Goal: Find specific page/section: Find specific page/section

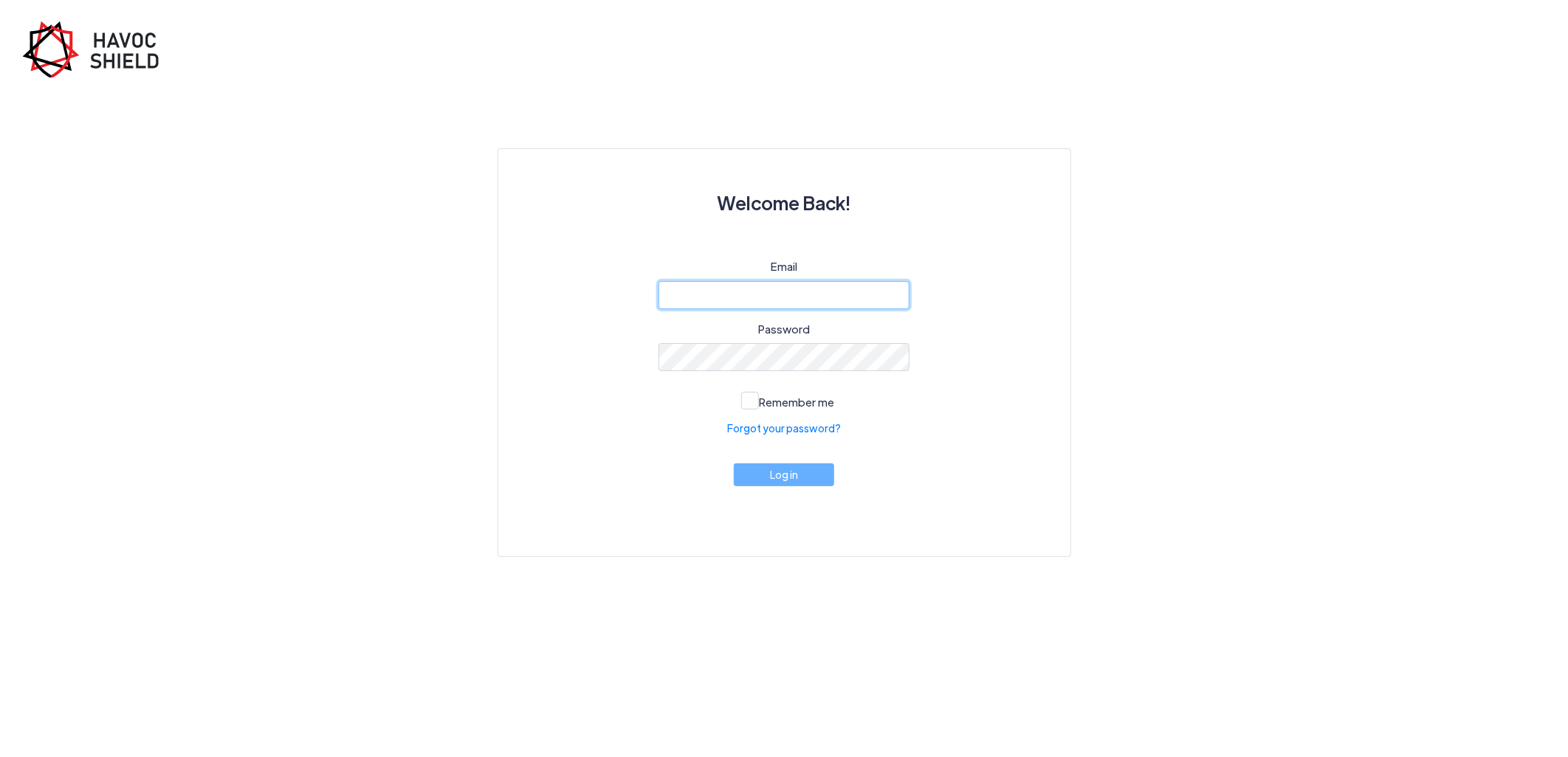
type input "[PERSON_NAME][EMAIL_ADDRESS][DOMAIN_NAME]"
click at [777, 481] on button "Log in" at bounding box center [784, 475] width 100 height 23
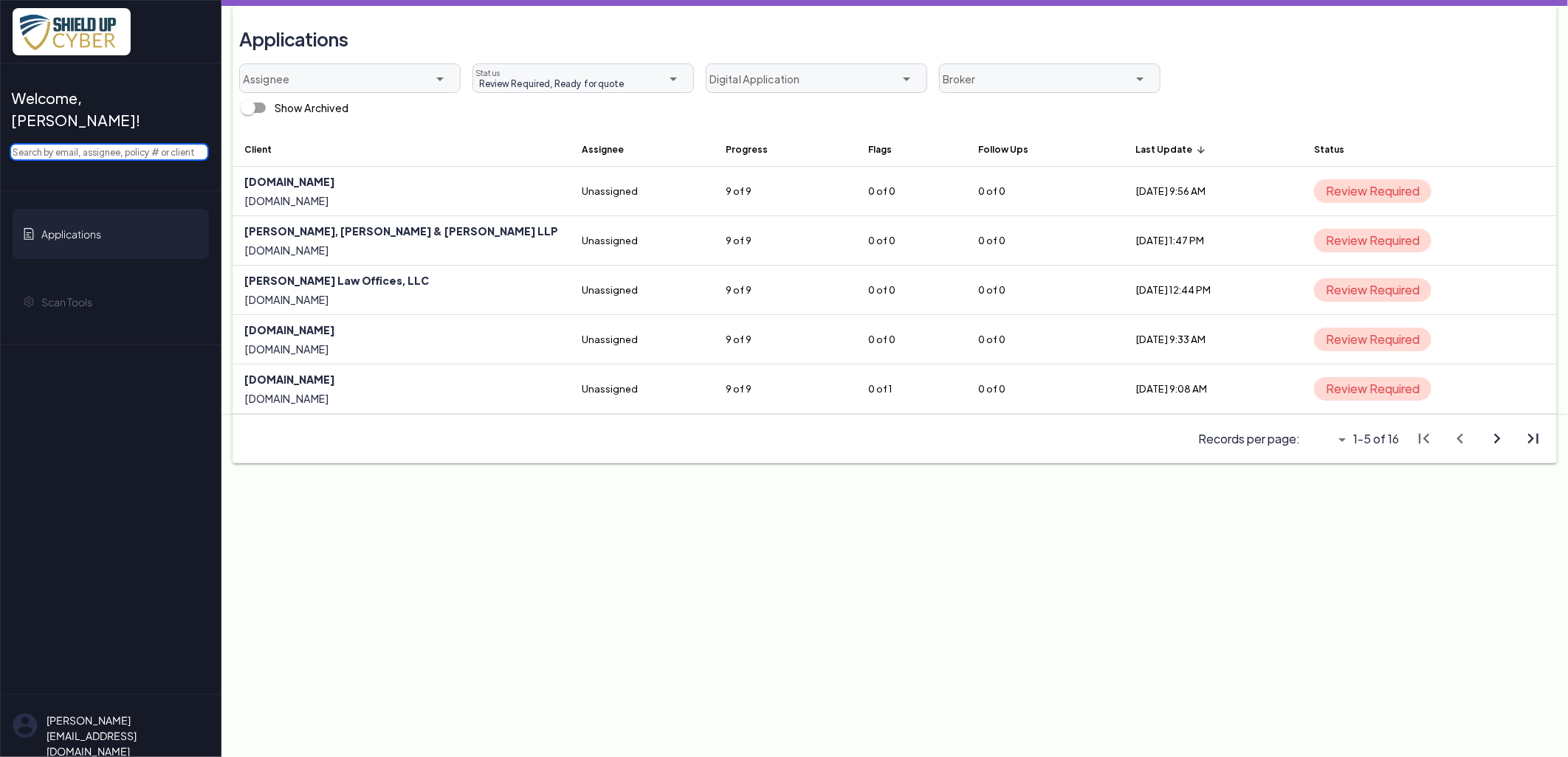
click at [121, 143] on input "text" at bounding box center [109, 152] width 200 height 18
paste input "Kwartin & [PERSON_NAME], LLP,"
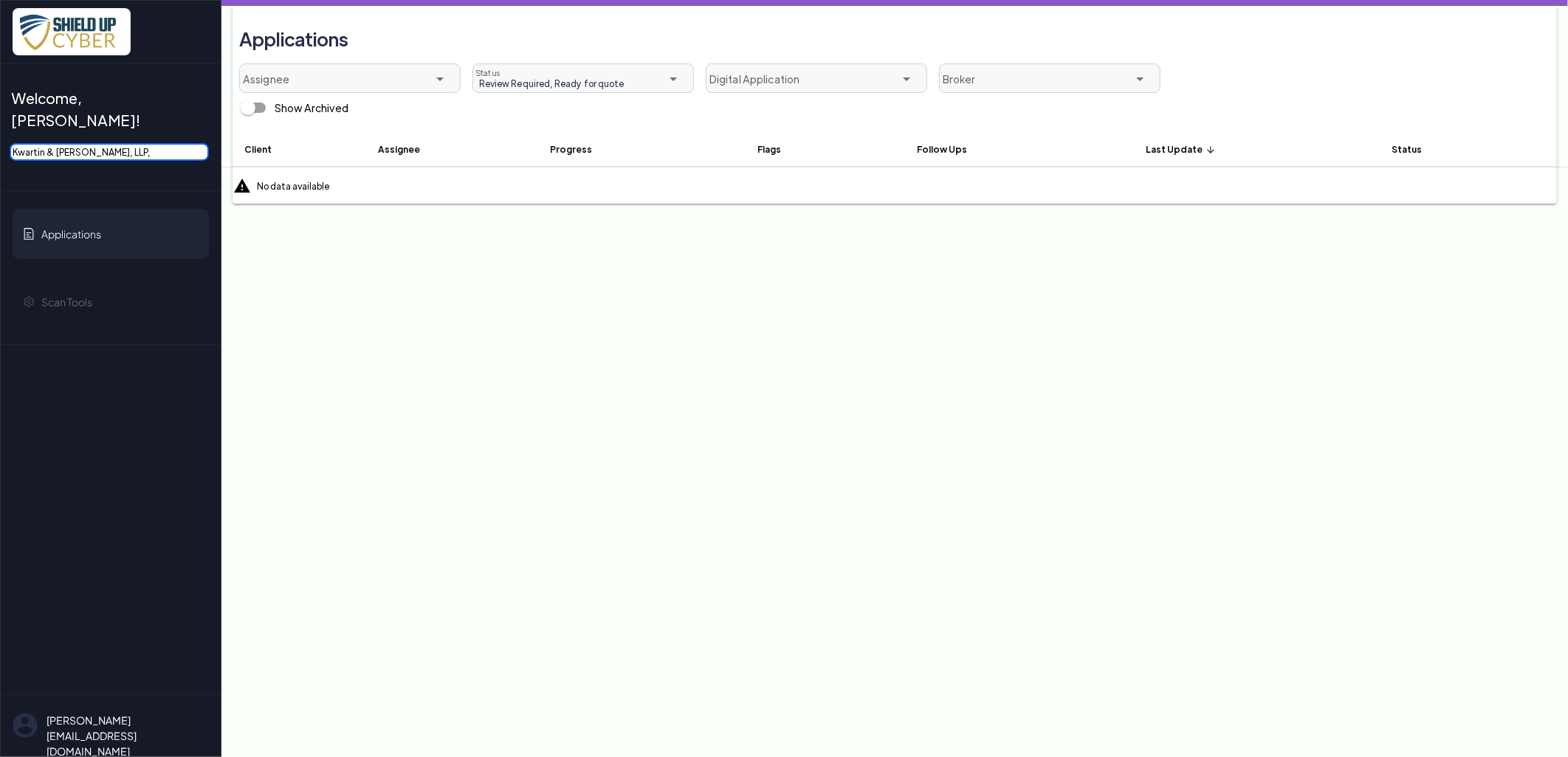
drag, startPoint x: 46, startPoint y: 131, endPoint x: 382, endPoint y: 135, distance: 336.0
click at [377, 0] on div "Welcome, [PERSON_NAME]! Kwartin & [PERSON_NAME], LLP, Applications Scan Tools […" at bounding box center [784, 0] width 1568 height 0
type input "Kwartin"
click at [517, 82] on span "Review Required, Ready for quote" at bounding box center [549, 83] width 150 height 13
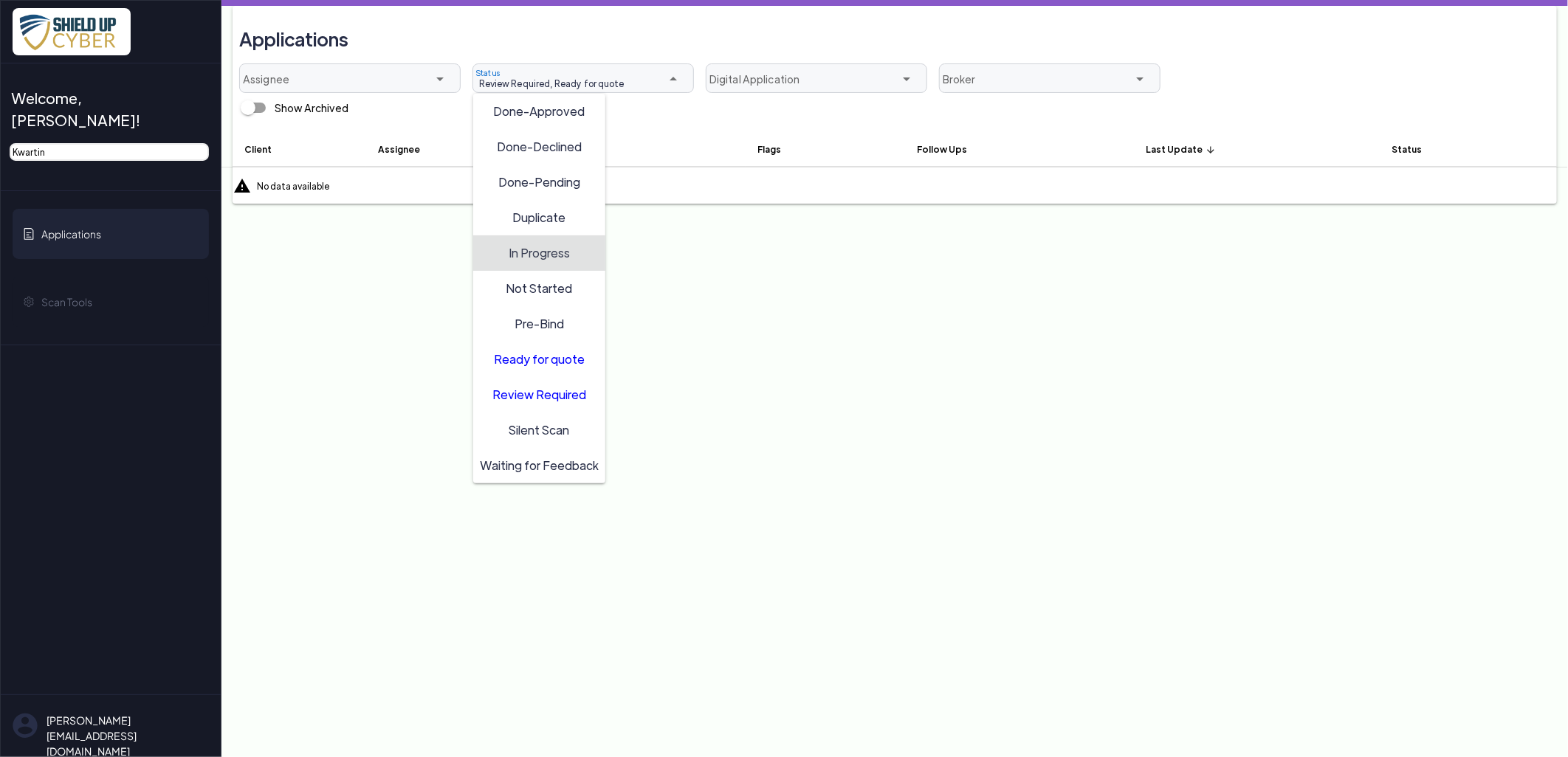
click at [540, 246] on span "In Progress" at bounding box center [540, 251] width 61 height 15
click at [525, 345] on div "Ready for quote" at bounding box center [539, 360] width 154 height 36
click at [521, 396] on span "Review Required" at bounding box center [539, 393] width 94 height 15
type input "In Progress"
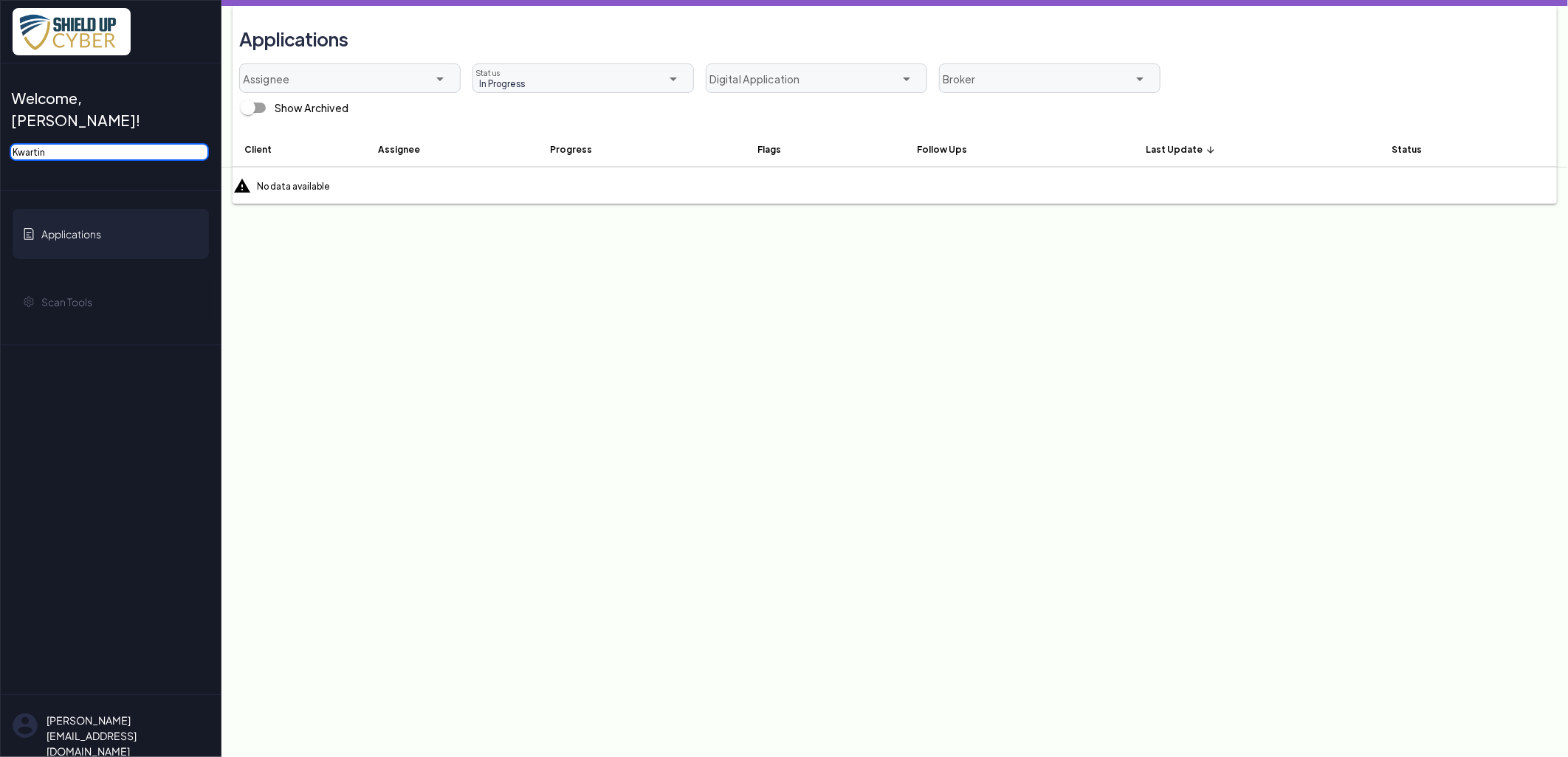
drag, startPoint x: 167, startPoint y: 124, endPoint x: -4, endPoint y: 114, distance: 171.3
click at [0, 0] on html "Welcome, [PERSON_NAME]! Kwartin Applications Scan Tools [EMAIL_ADDRESS][DOMAIN_…" at bounding box center [784, 0] width 1568 height 0
type input "r"
type input "[PERSON_NAME]"
click at [571, 79] on div "In Progress In Progress" at bounding box center [561, 84] width 175 height 19
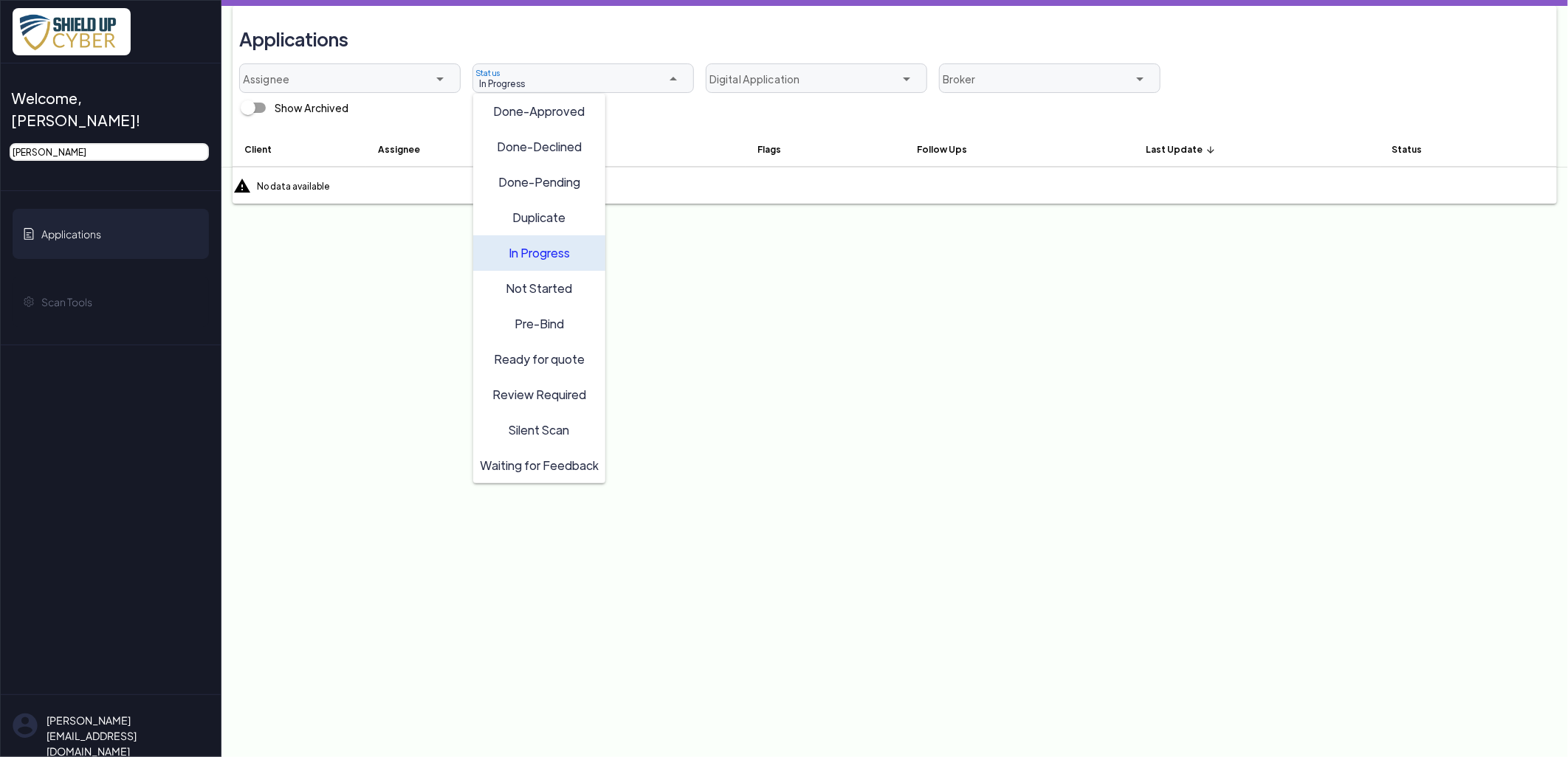
click at [536, 261] on div "In Progress" at bounding box center [539, 253] width 119 height 23
click at [532, 351] on span "Ready for quote" at bounding box center [539, 358] width 90 height 15
click at [535, 393] on span "Review Required" at bounding box center [539, 393] width 94 height 15
click at [544, 358] on span "Ready for quote" at bounding box center [539, 358] width 90 height 15
click at [533, 423] on span "Silent Scan" at bounding box center [539, 429] width 61 height 15
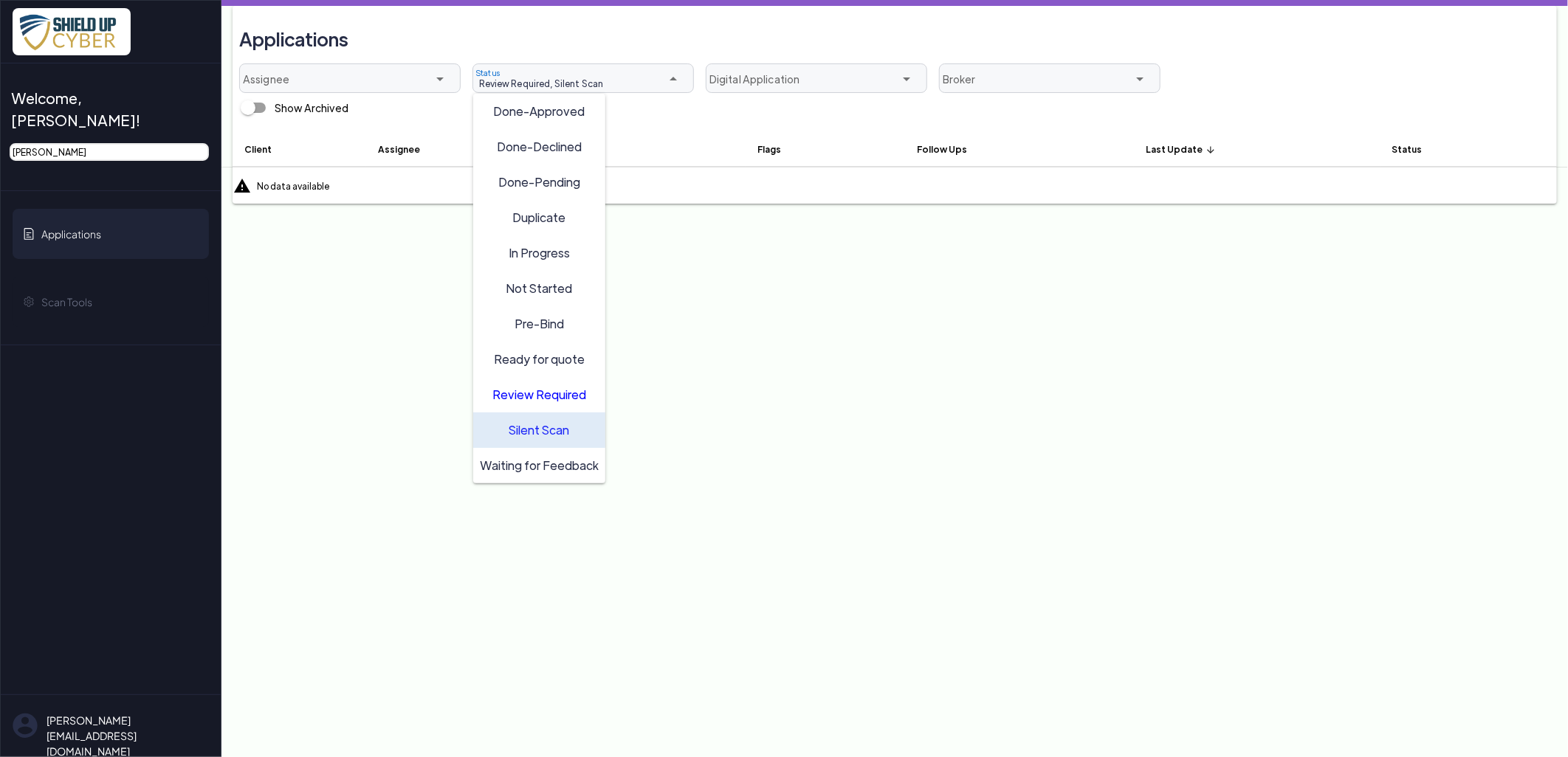
click at [528, 431] on span "Silent Scan" at bounding box center [539, 429] width 61 height 15
type input "Review Required"
click at [158, 143] on input "[PERSON_NAME]" at bounding box center [109, 152] width 200 height 18
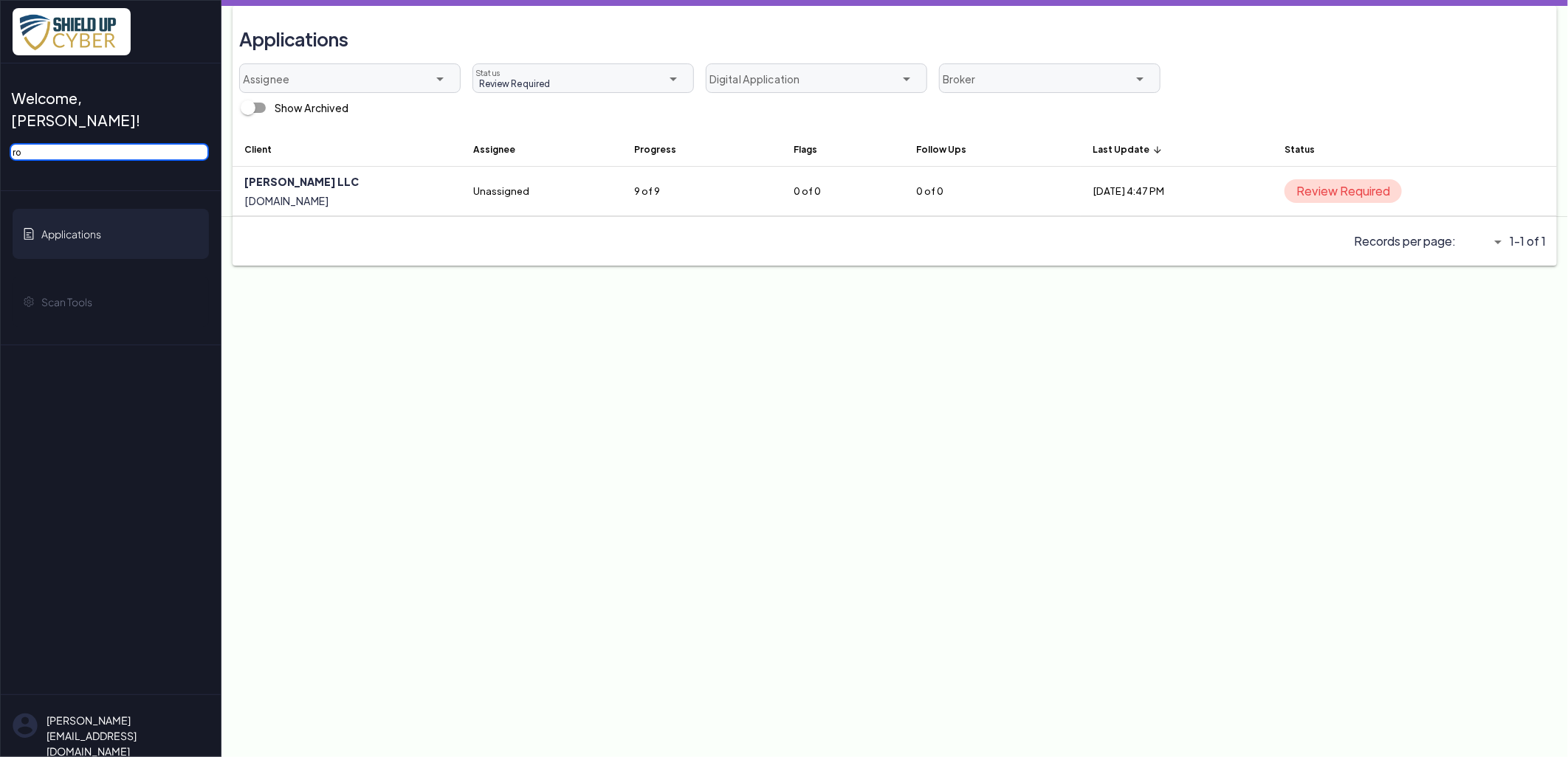
type input "r"
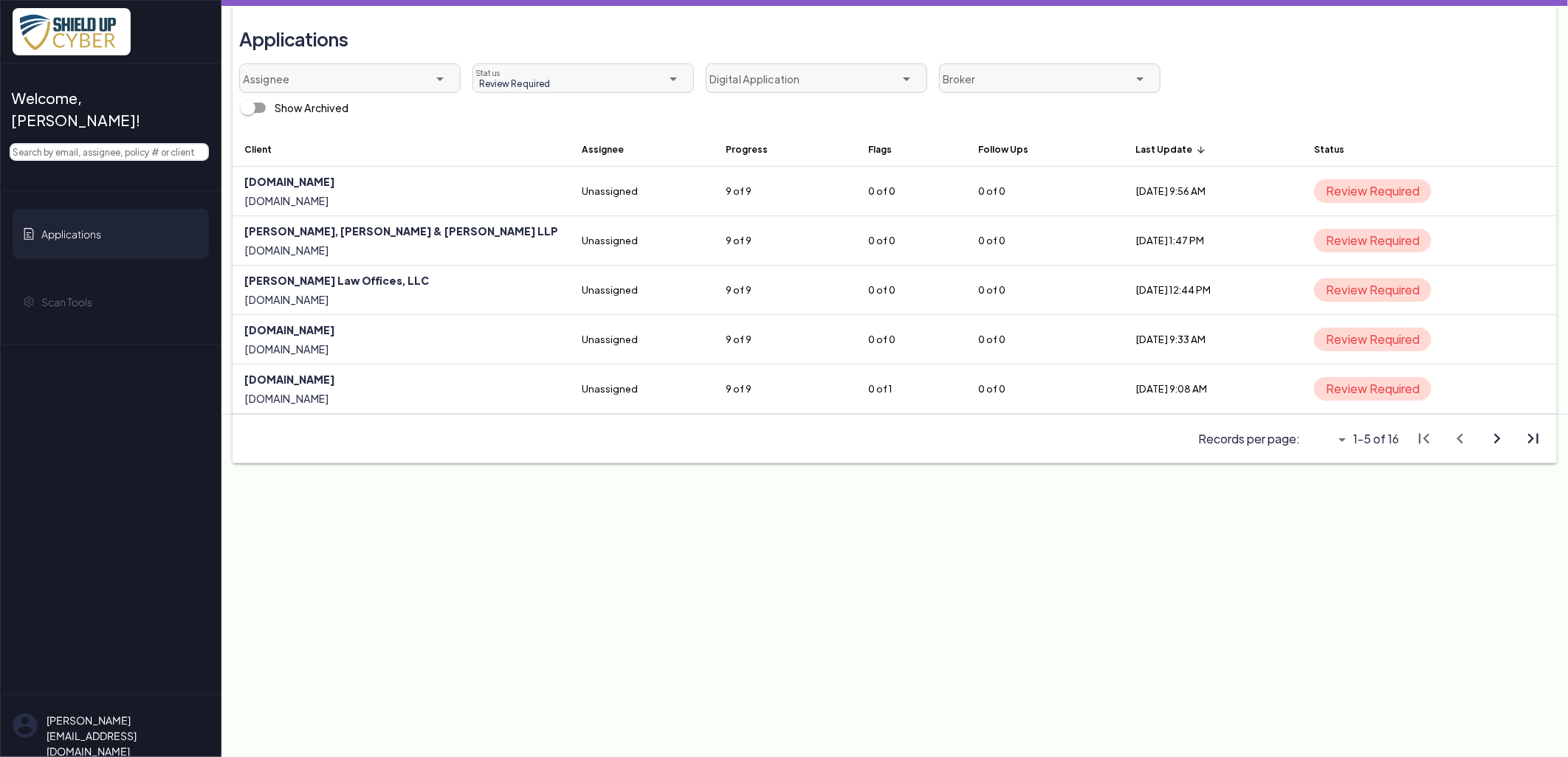
click at [1342, 440] on icon "arrow_drop_down" at bounding box center [1342, 440] width 18 height 18
drag, startPoint x: 1330, startPoint y: 537, endPoint x: 1332, endPoint y: 521, distance: 16.1
click at [1331, 523] on main "Applications Assignee arrow_drop_down Review Required Review Required Status ar…" at bounding box center [894, 378] width 1347 height 757
click at [1348, 432] on icon "arrow_drop_down" at bounding box center [1342, 440] width 18 height 18
click at [1330, 511] on div "All" at bounding box center [1319, 522] width 51 height 23
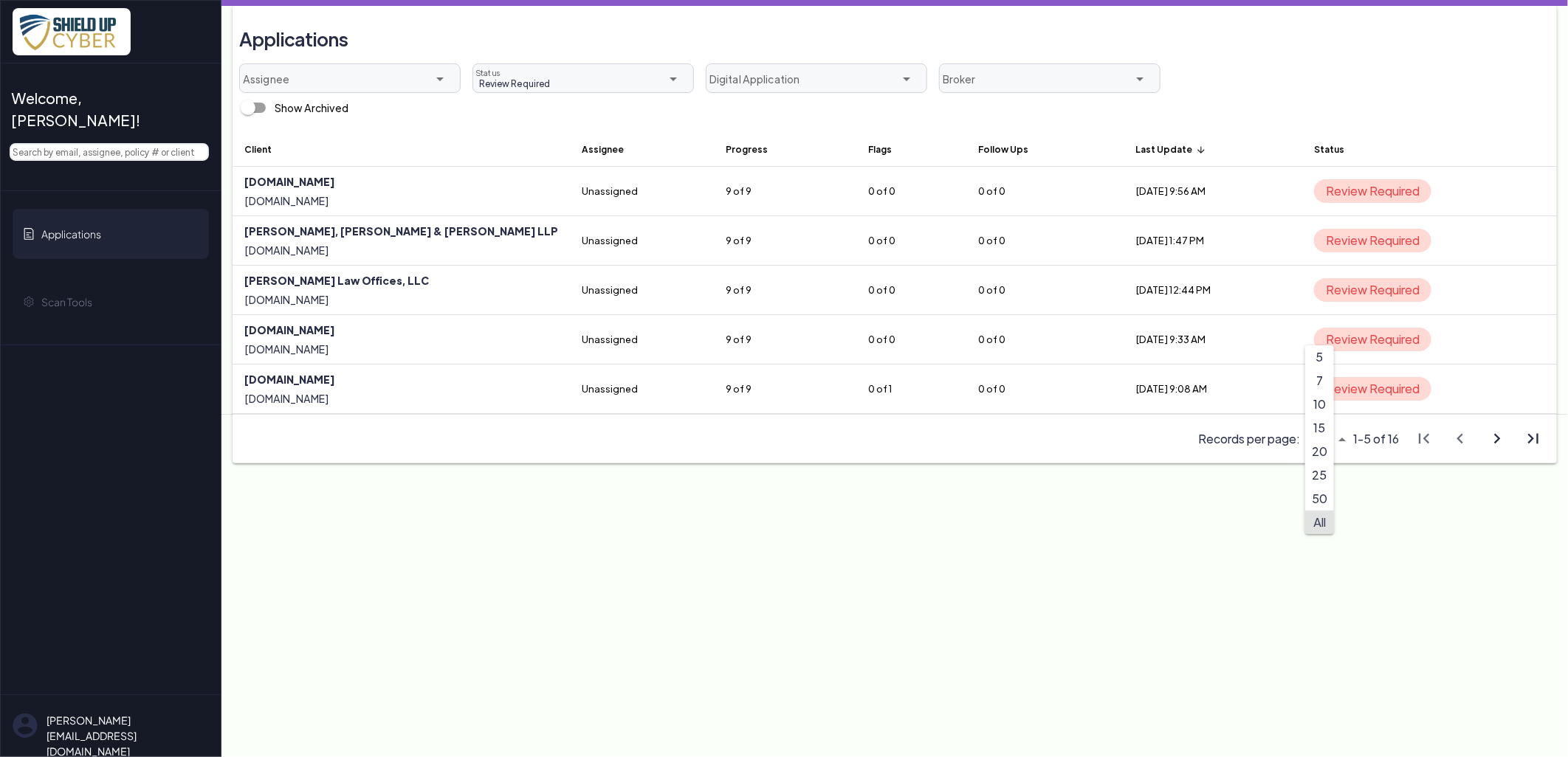
type input "All"
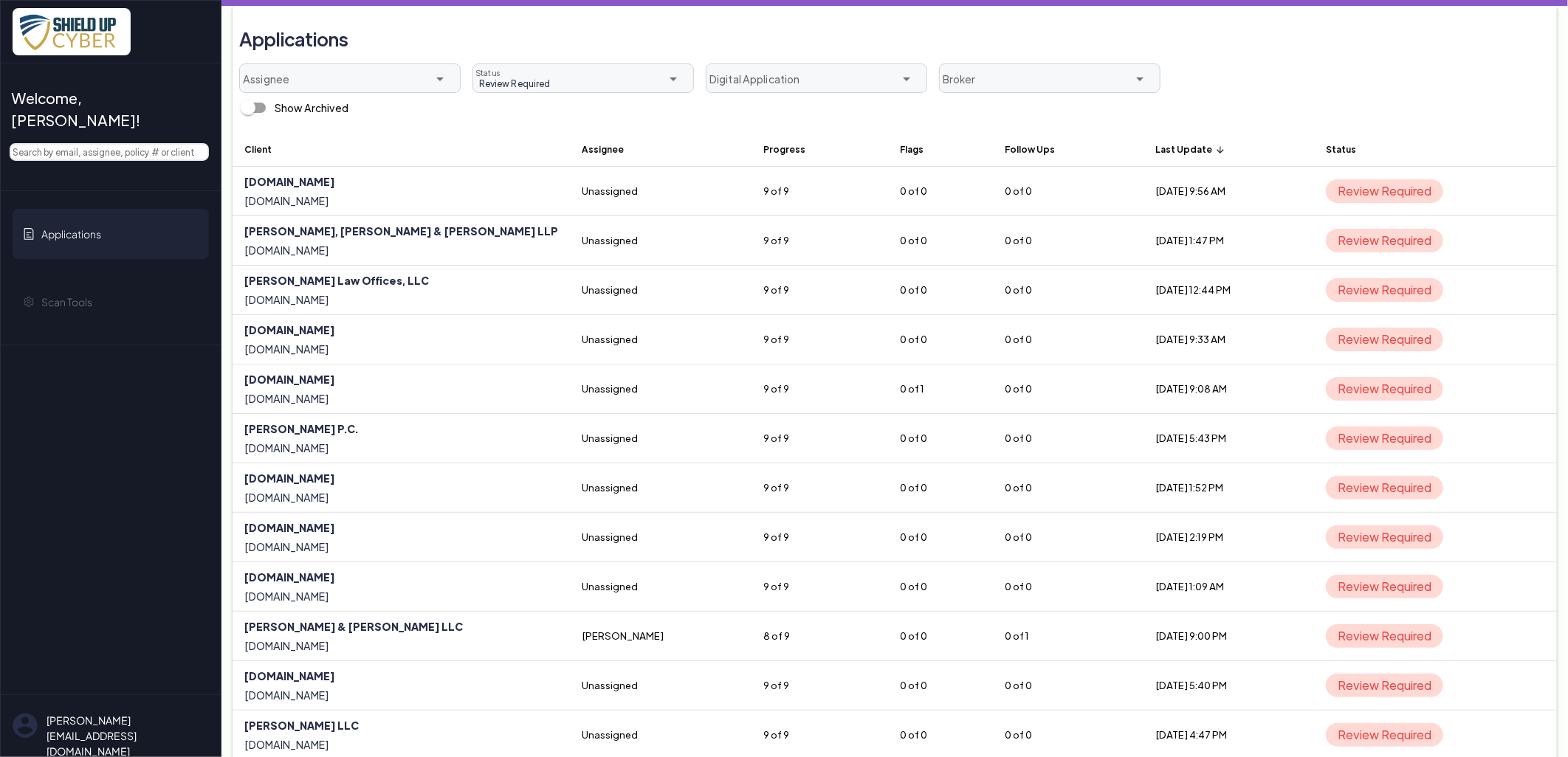
click at [518, 78] on span "Review Required" at bounding box center [511, 83] width 77 height 13
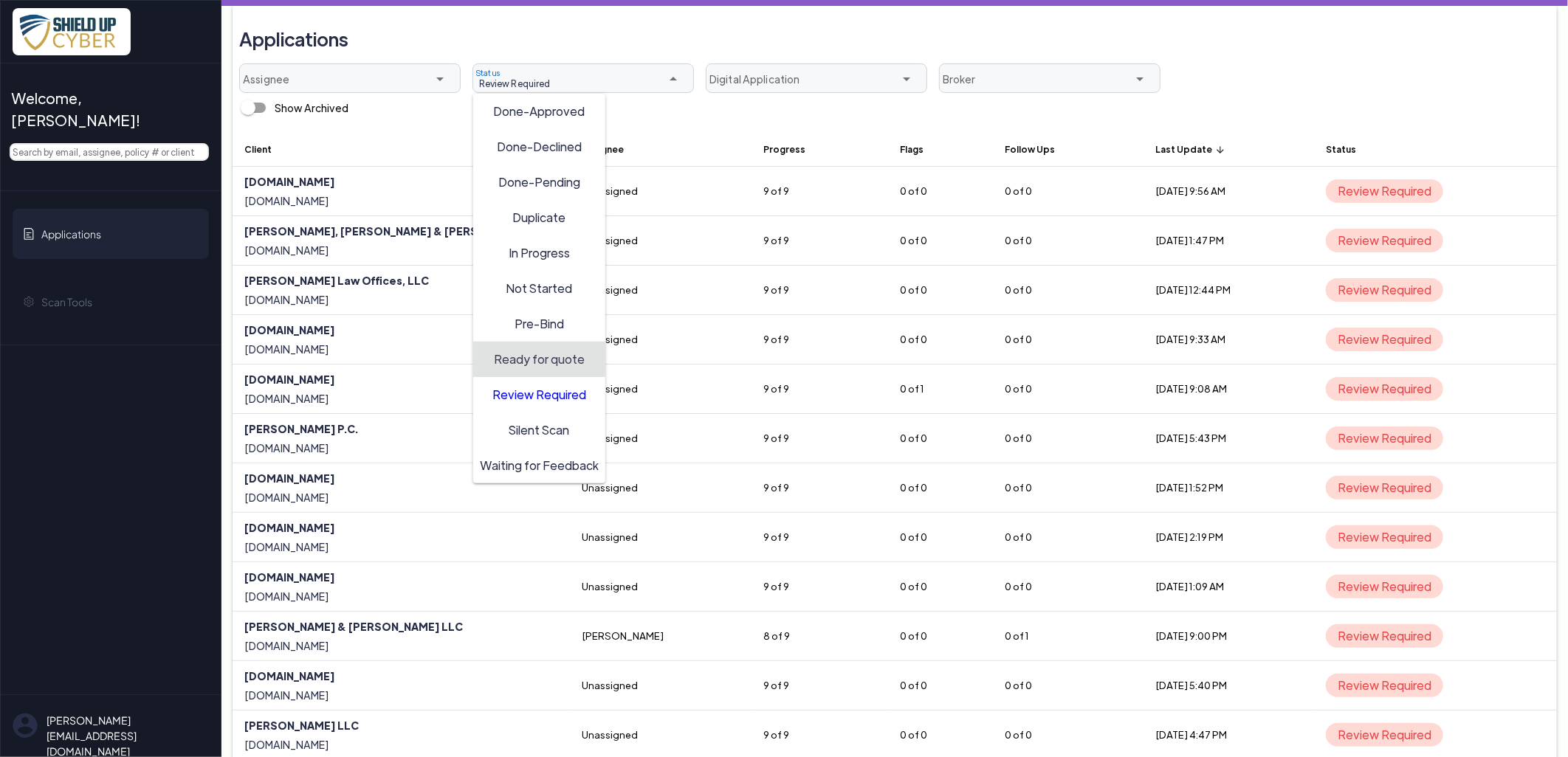
click at [542, 326] on span "Pre-Bind" at bounding box center [539, 322] width 49 height 15
type input "Review Required, Pre-Bind"
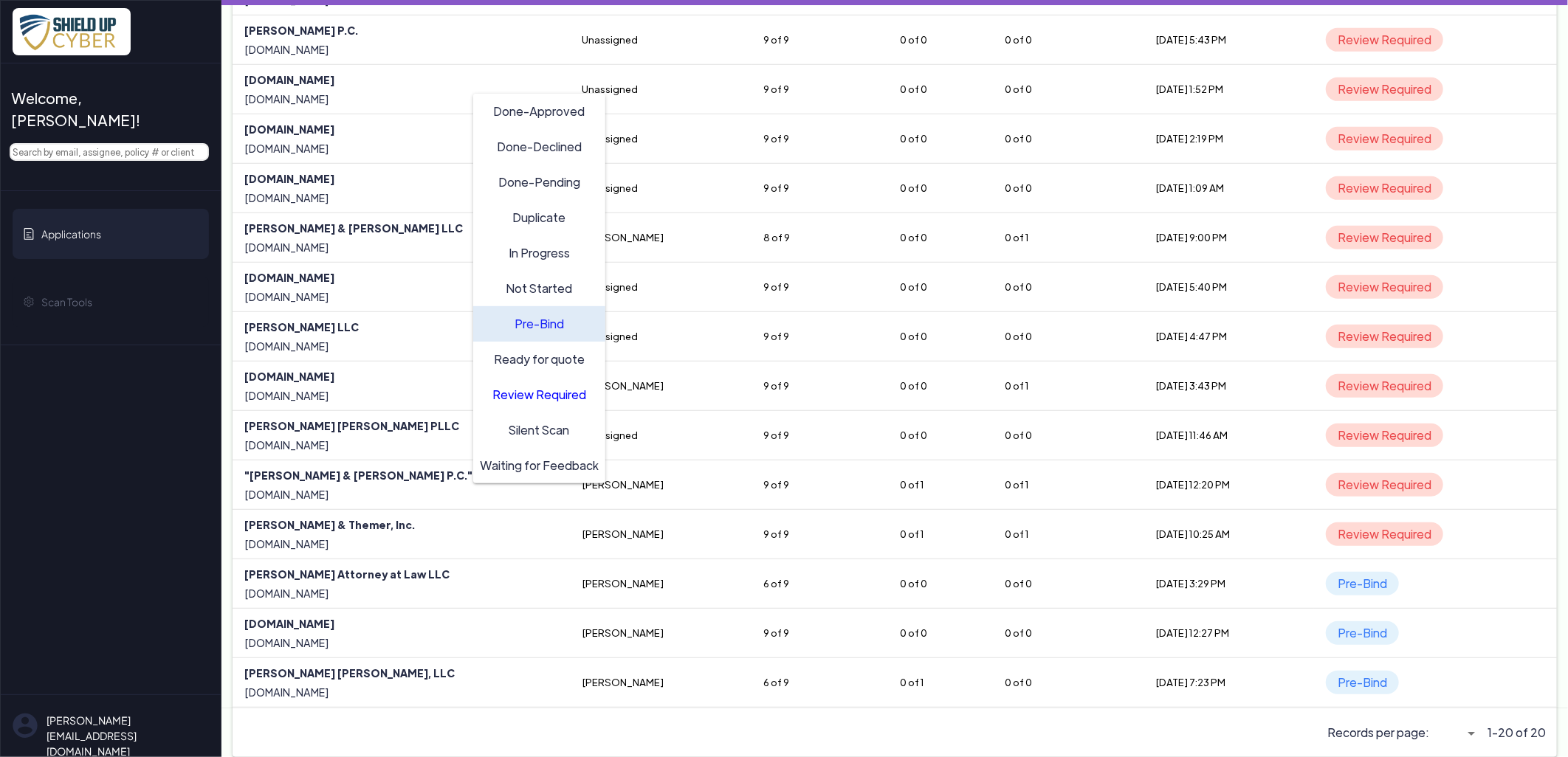
scroll to position [448, 0]
click at [47, 143] on input "text" at bounding box center [109, 152] width 200 height 18
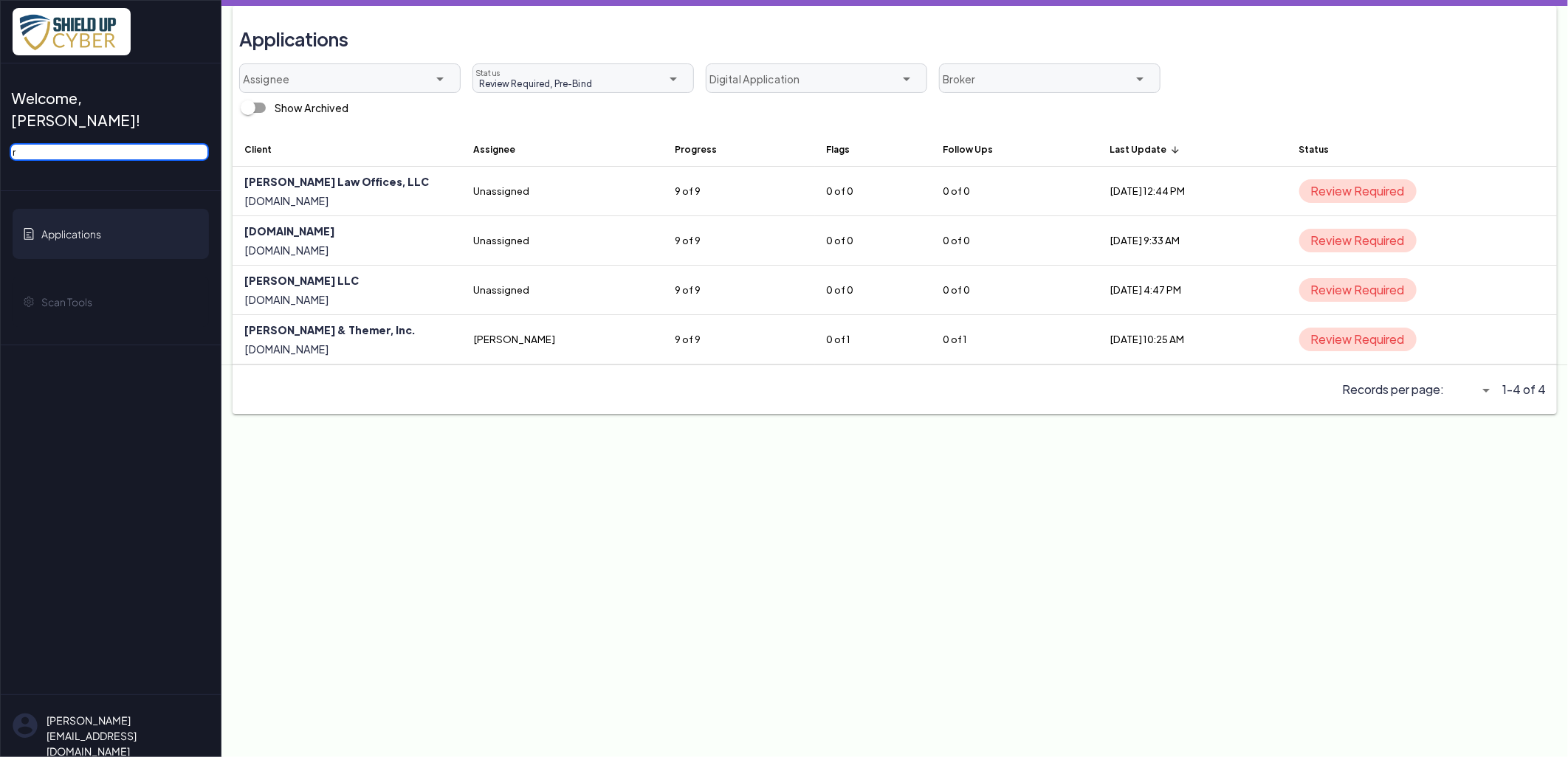
scroll to position [0, 0]
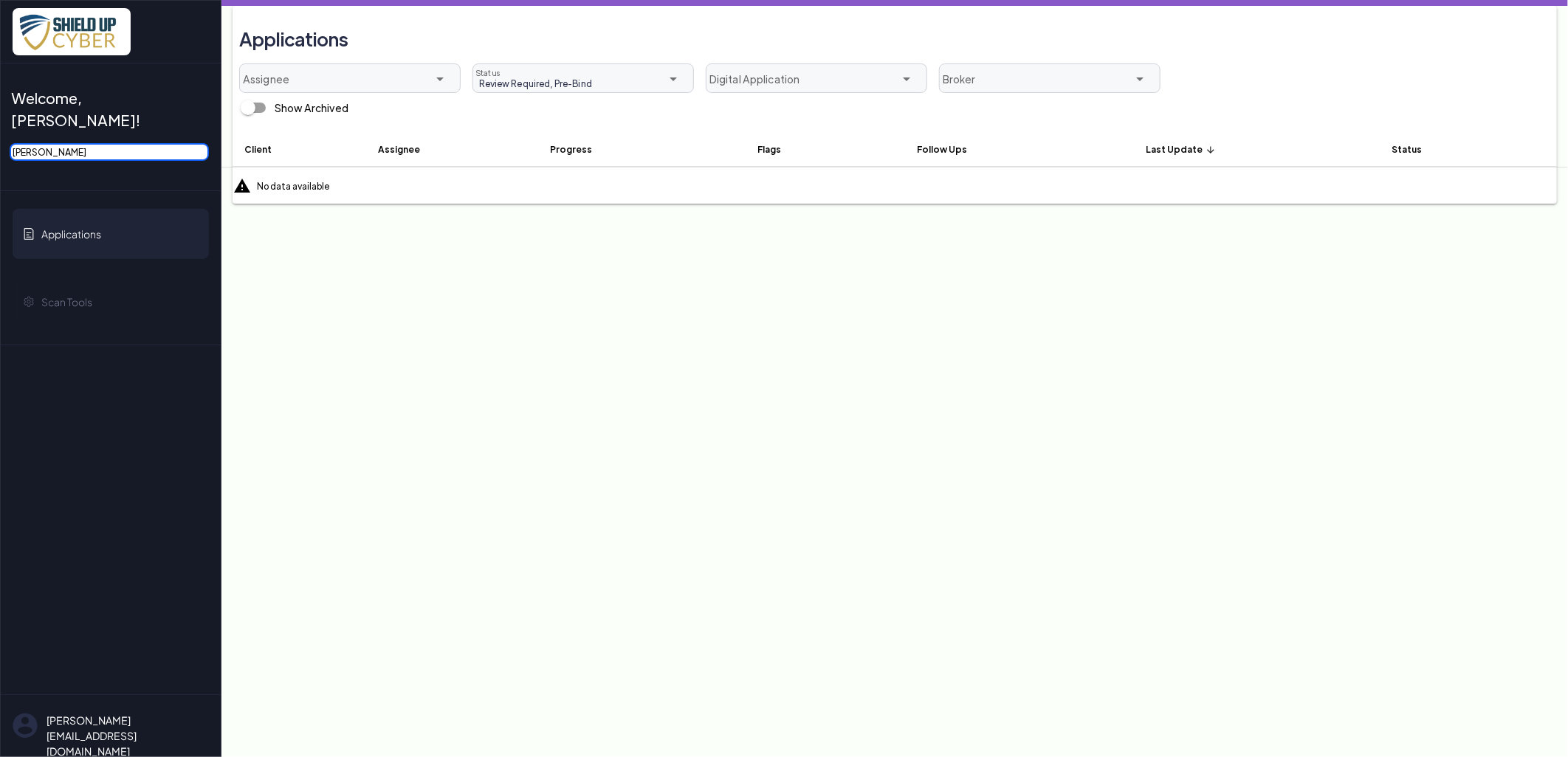
type input "[PERSON_NAME]"
click at [512, 94] on div "Show Archived" at bounding box center [894, 107] width 1322 height 30
click at [519, 64] on div "Review Required, Pre-Bind Review Required, Pre-Bind Status" at bounding box center [572, 78] width 198 height 30
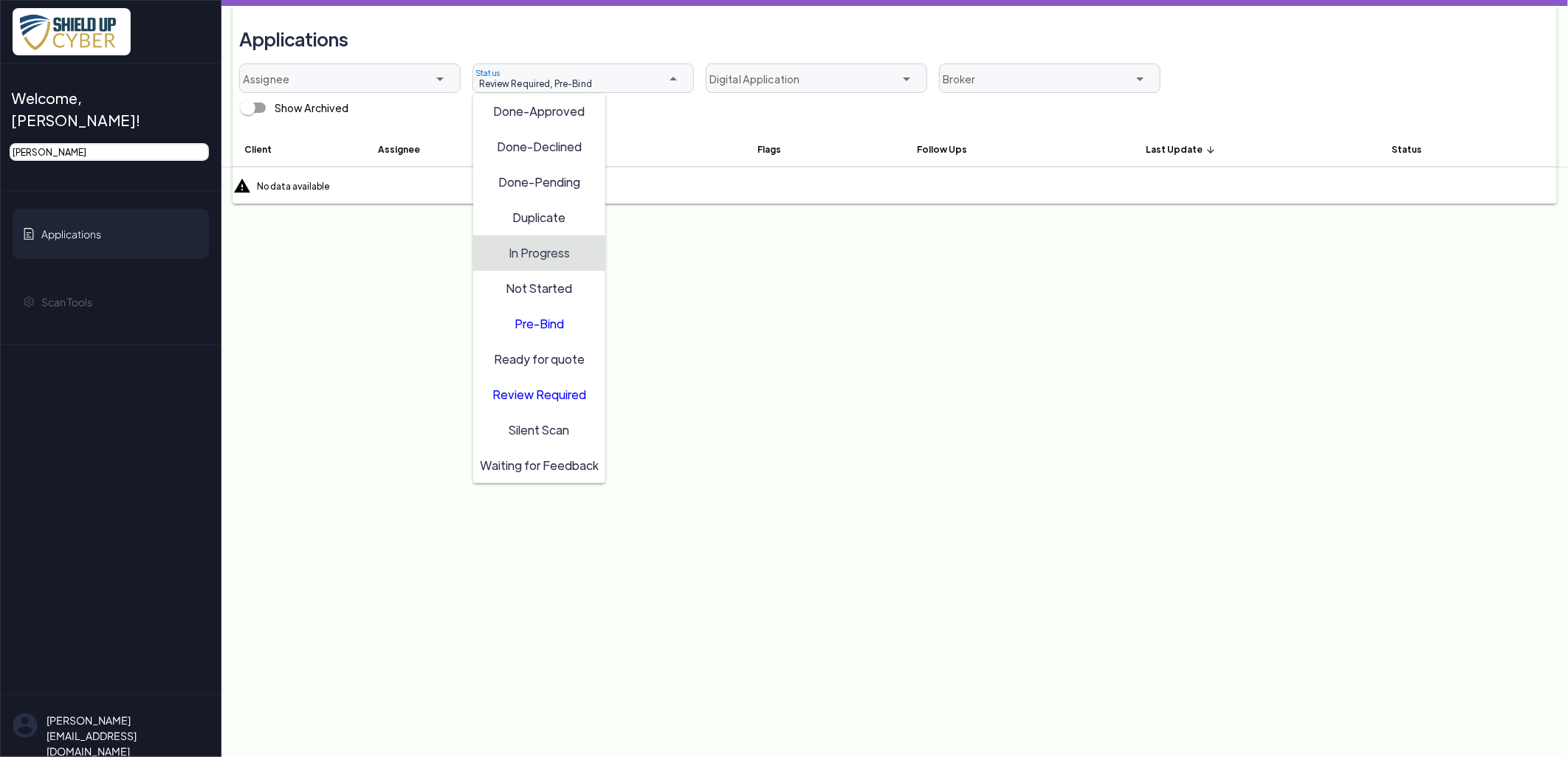
click at [561, 250] on span "In Progress" at bounding box center [540, 251] width 61 height 15
click at [547, 392] on span "Review Required" at bounding box center [539, 393] width 94 height 15
click at [537, 286] on span "Not Started" at bounding box center [540, 287] width 66 height 15
click at [557, 352] on span "Ready for quote" at bounding box center [539, 358] width 90 height 15
click at [540, 261] on div "In Progress" at bounding box center [539, 253] width 119 height 23
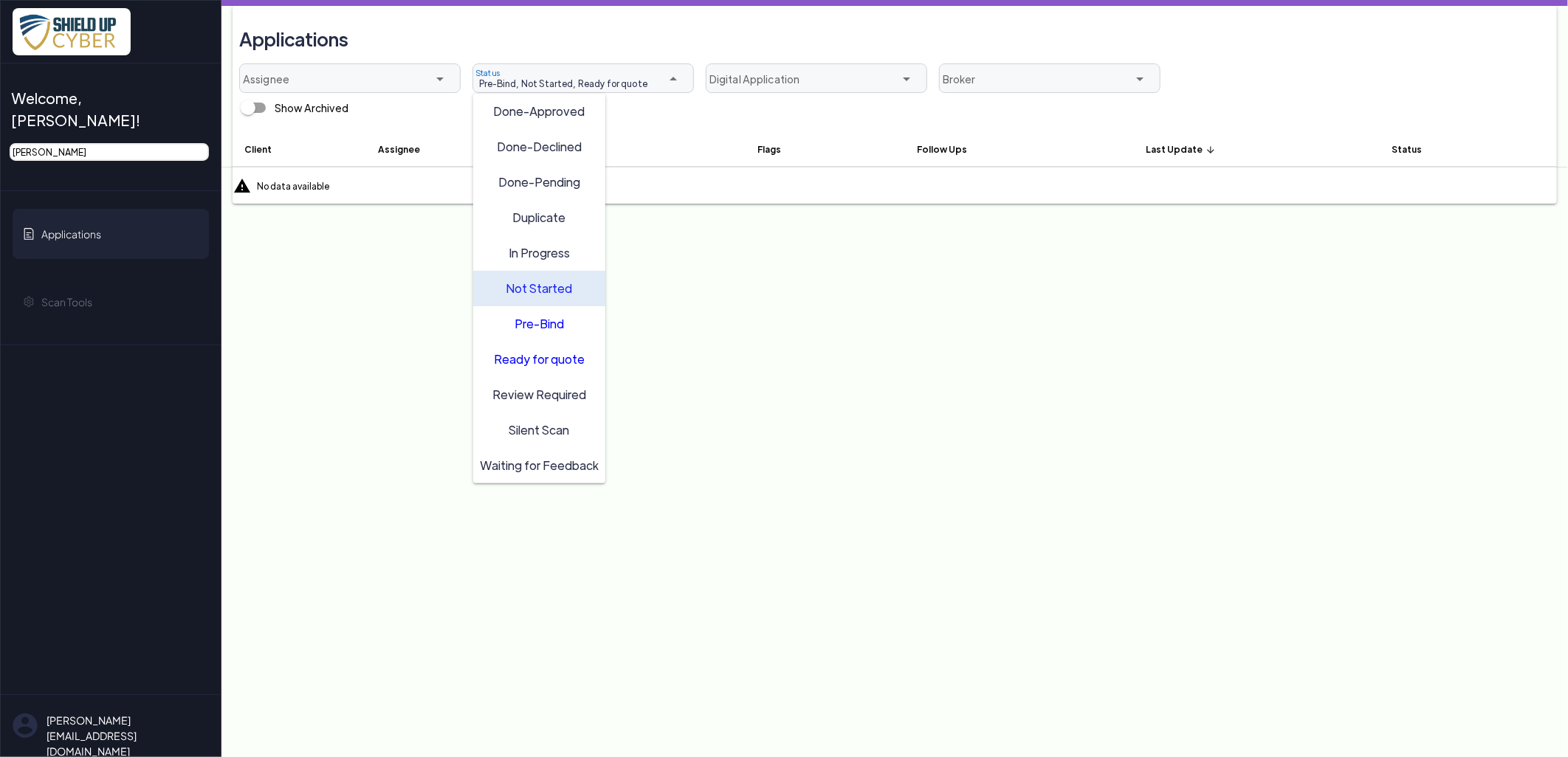
click at [540, 287] on span "Not Started" at bounding box center [540, 287] width 66 height 15
click at [536, 325] on span "Pre-Bind" at bounding box center [539, 322] width 49 height 15
type input "Ready for quote"
click at [532, 365] on div "Ready for quote" at bounding box center [539, 359] width 119 height 23
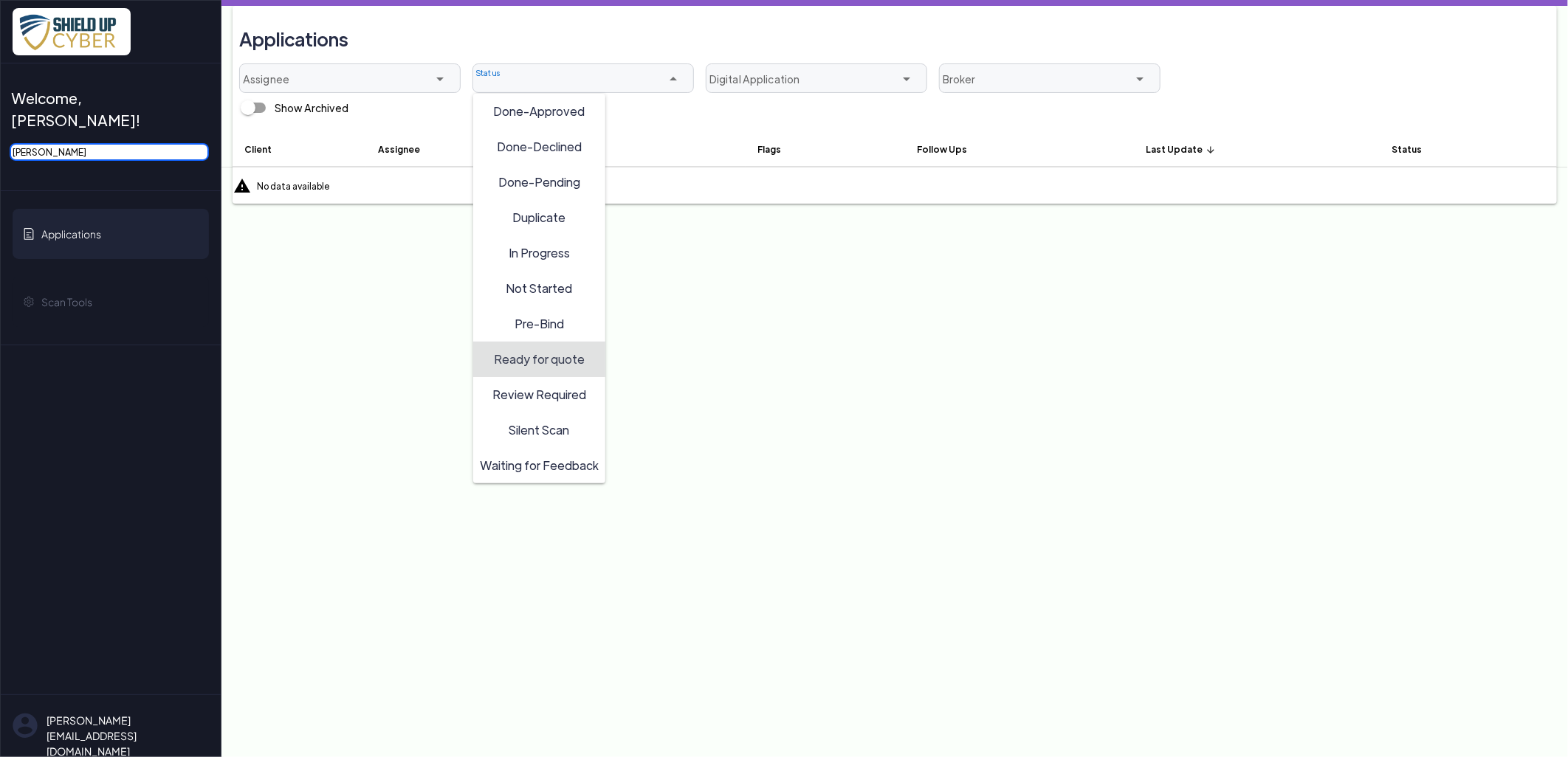
click at [126, 143] on input "[PERSON_NAME]" at bounding box center [109, 152] width 200 height 18
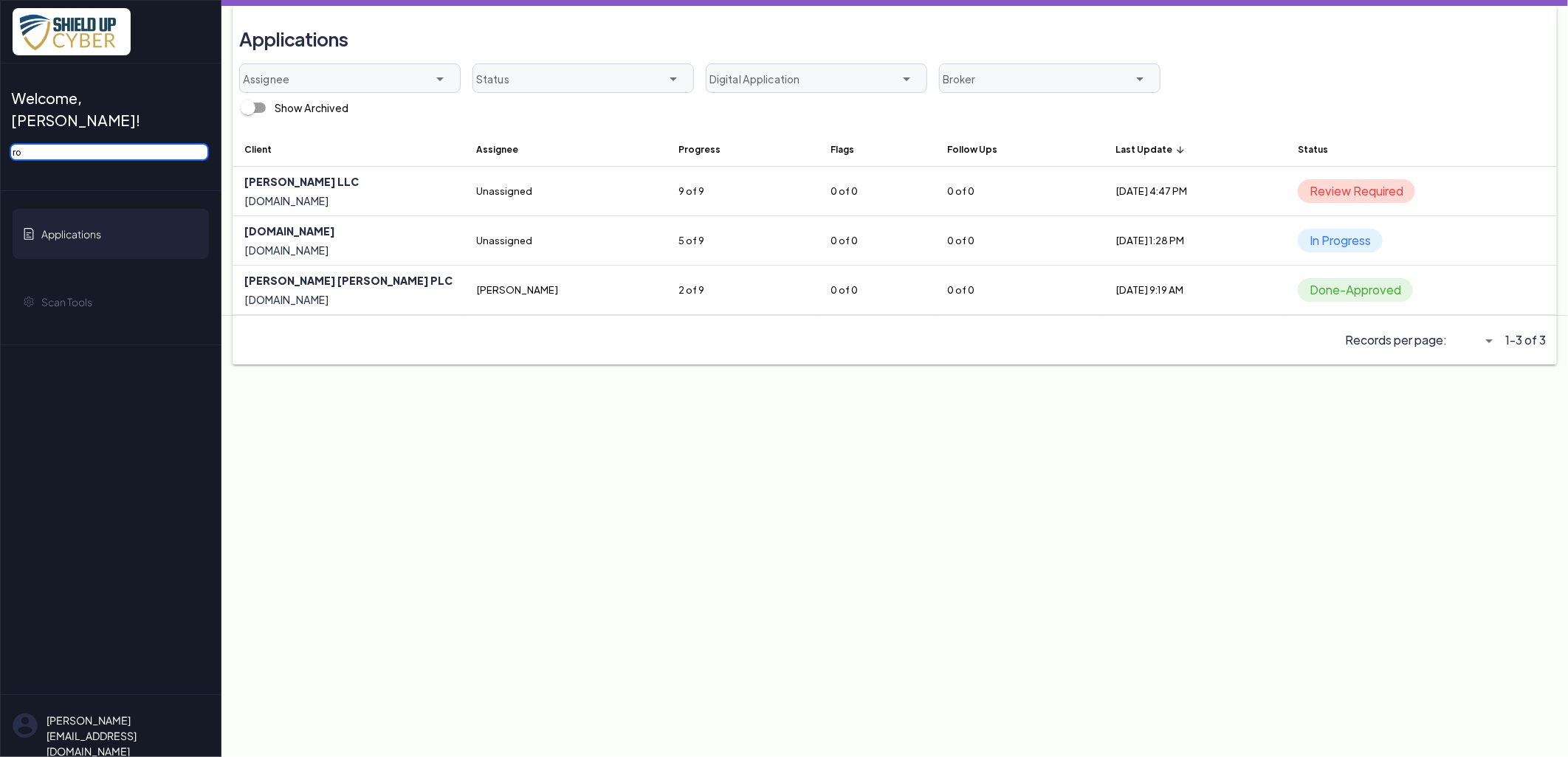
type input "r"
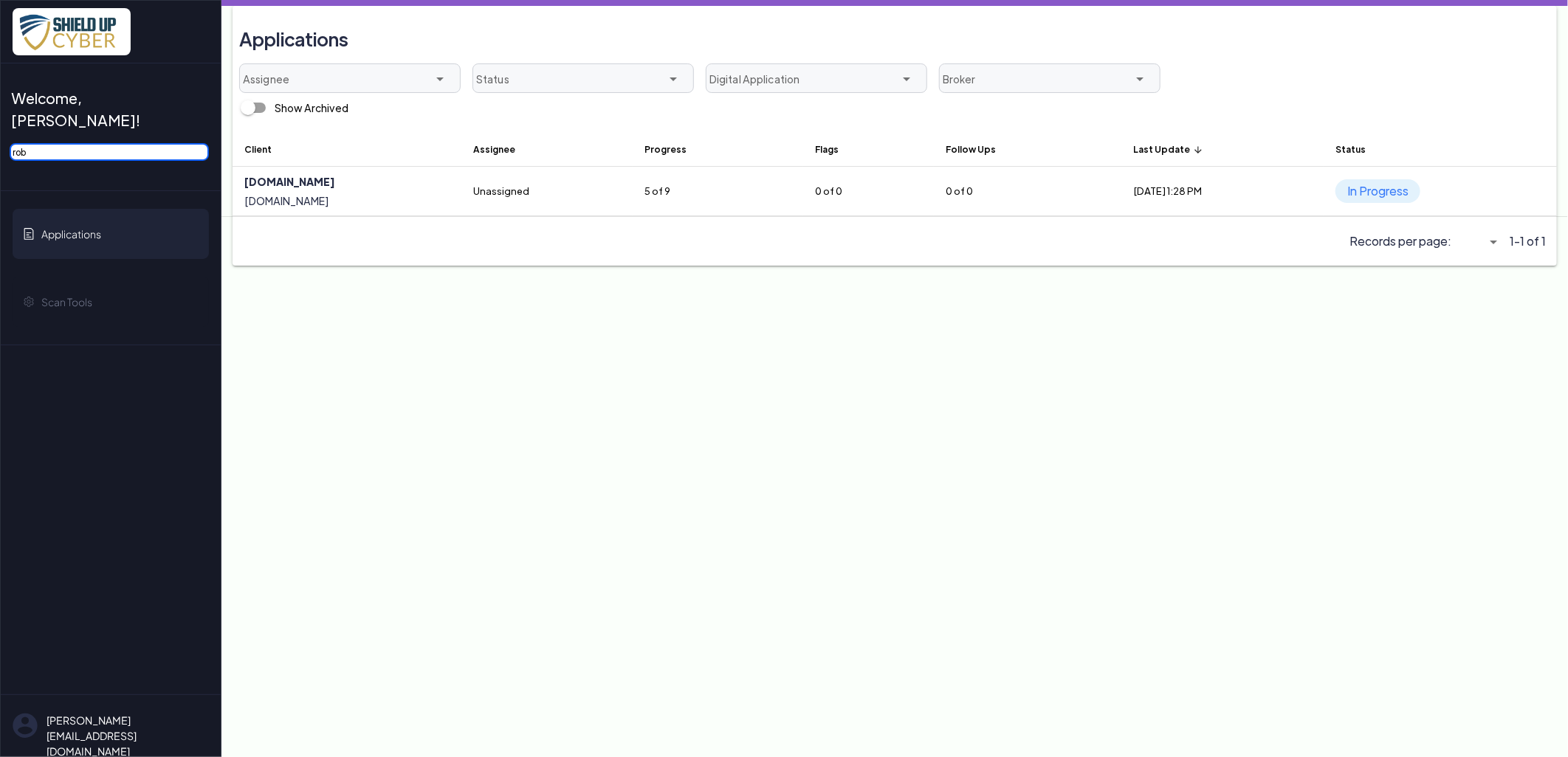
type input "rob"
